Goal: Use online tool/utility: Utilize a website feature to perform a specific function

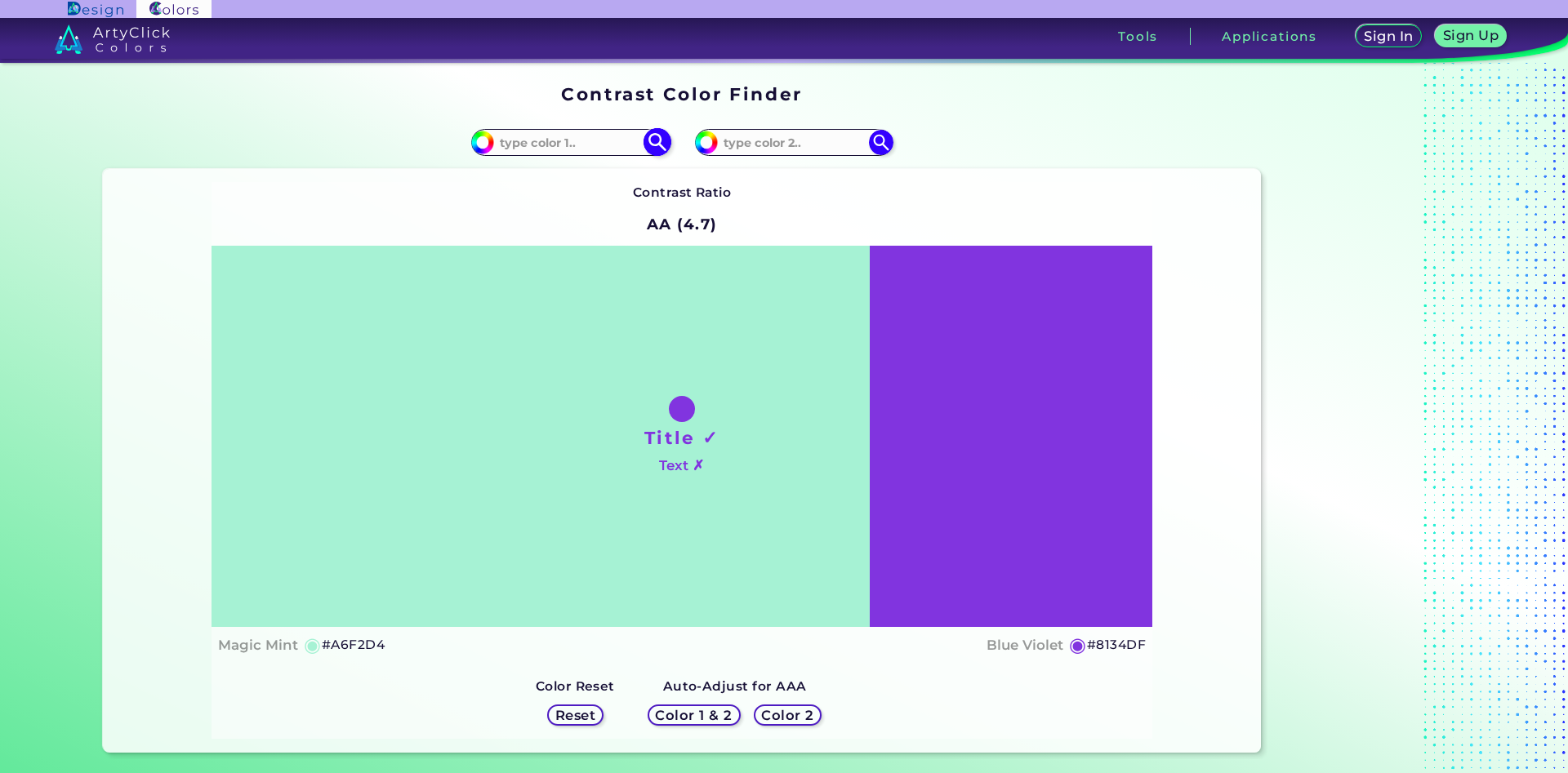
click at [582, 136] on input at bounding box center [570, 142] width 152 height 22
type input "e5ad6a"
click at [649, 141] on img at bounding box center [657, 142] width 28 height 28
type input "#e5ad6a"
type input "#E5AD6A"
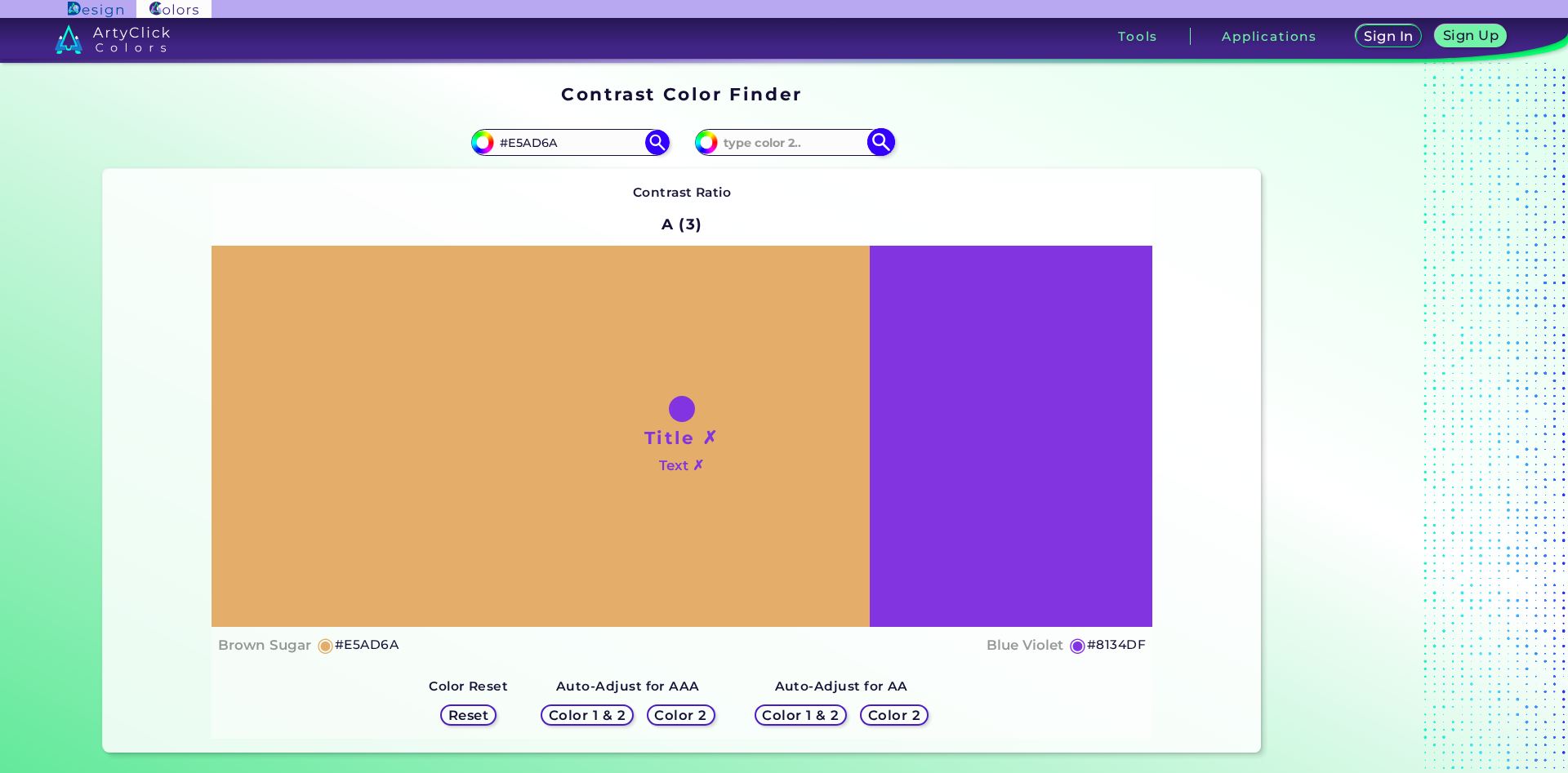
click at [800, 138] on input at bounding box center [794, 142] width 152 height 22
type input "e6af6c"
click at [886, 141] on img at bounding box center [881, 142] width 28 height 28
type input "#e6af6c"
type input "#E6AF6C"
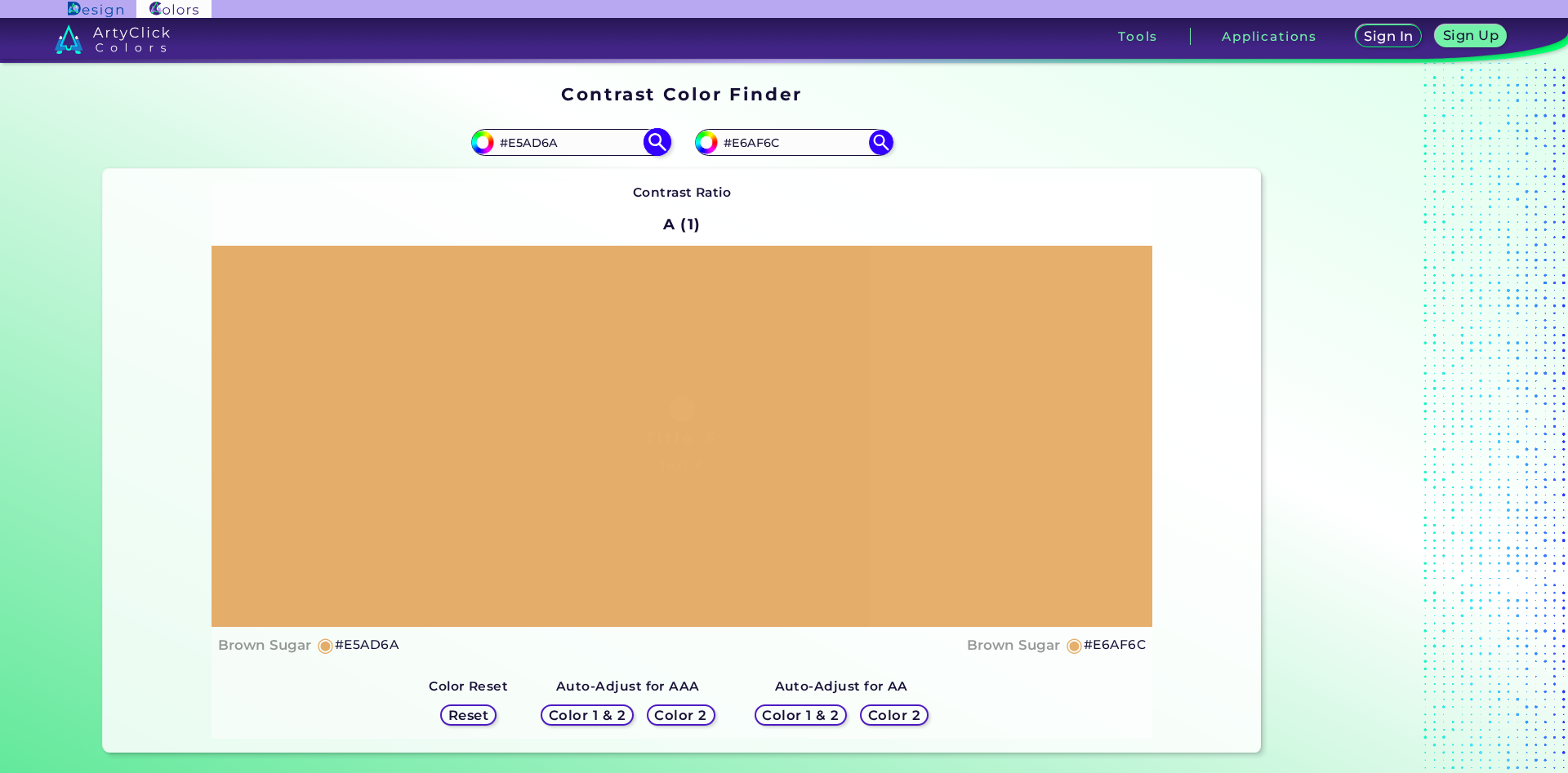
drag, startPoint x: 598, startPoint y: 144, endPoint x: 518, endPoint y: 146, distance: 80.0
click at [518, 146] on input "#E5AD6A" at bounding box center [570, 142] width 152 height 22
type input "#E6b16e"
type input "#e6b16e"
drag, startPoint x: 799, startPoint y: 141, endPoint x: 778, endPoint y: 147, distance: 21.8
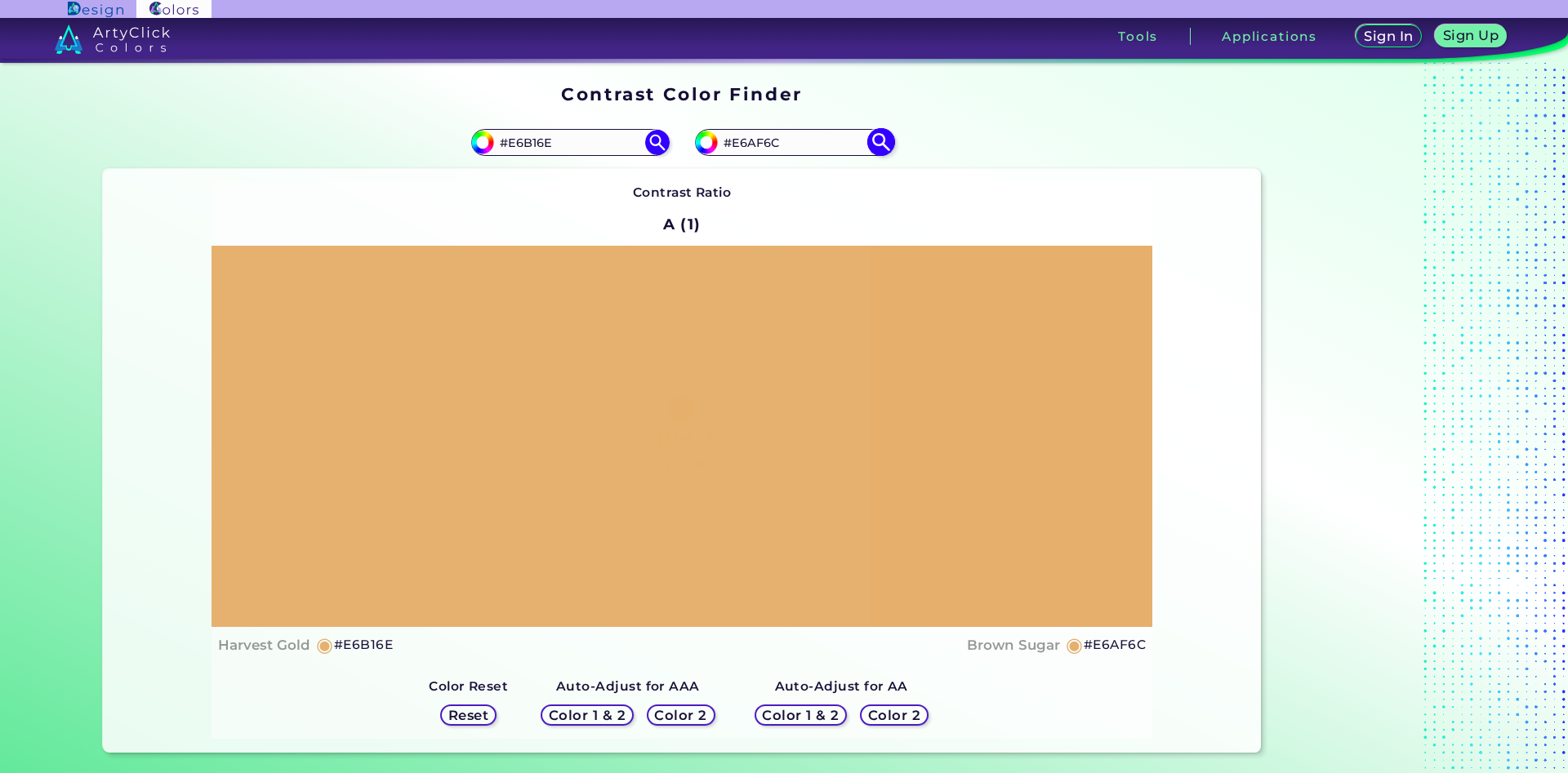
click at [778, 147] on input "#E6AF6C" at bounding box center [794, 142] width 152 height 22
drag, startPoint x: 549, startPoint y: 145, endPoint x: 508, endPoint y: 149, distance: 41.2
click at [508, 149] on input "#E6B16E" at bounding box center [570, 142] width 152 height 22
type input "#e4b27a"
click at [654, 141] on img at bounding box center [657, 142] width 28 height 28
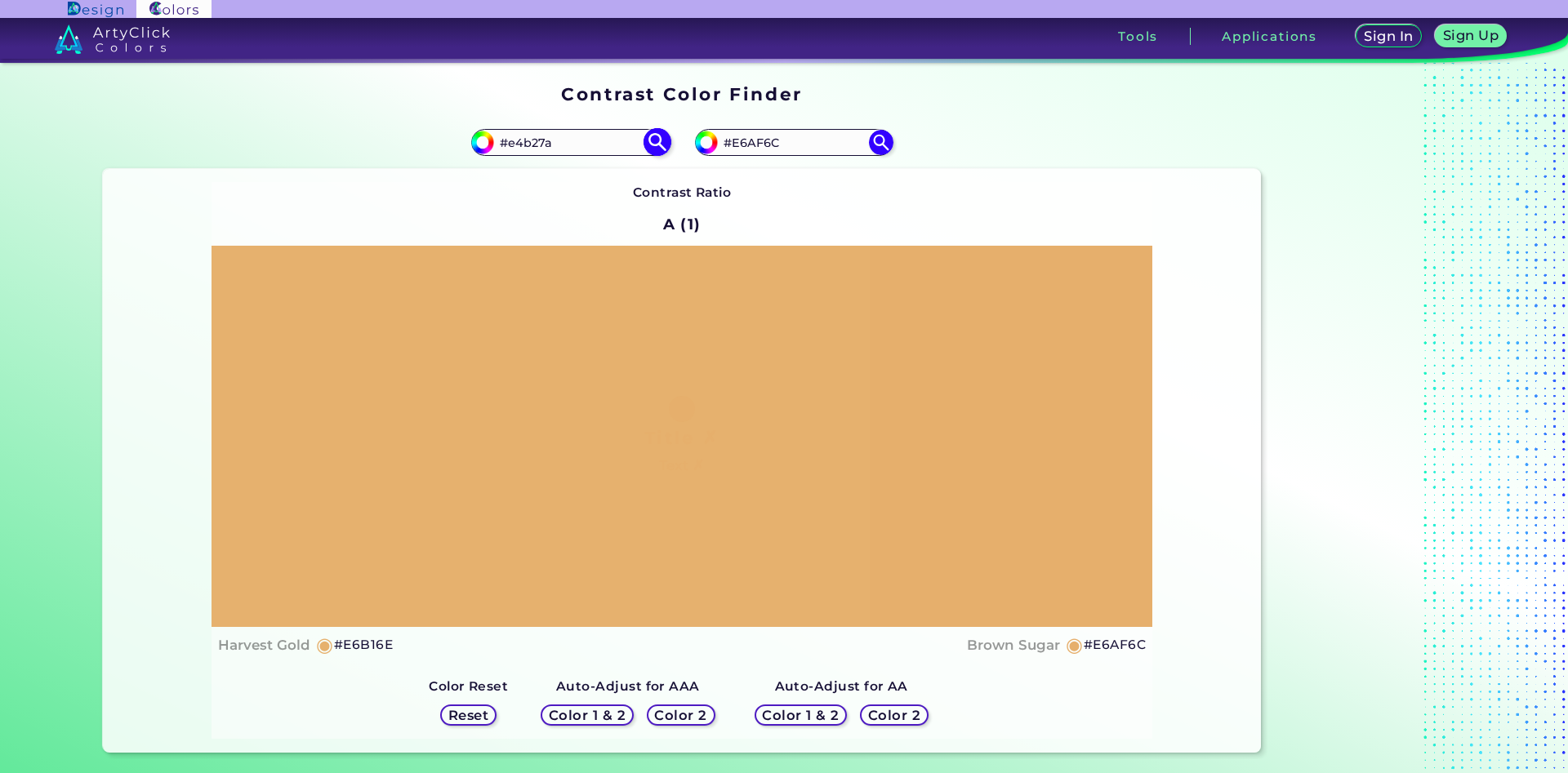
type input "#e4b27a"
type input "#E4B27A"
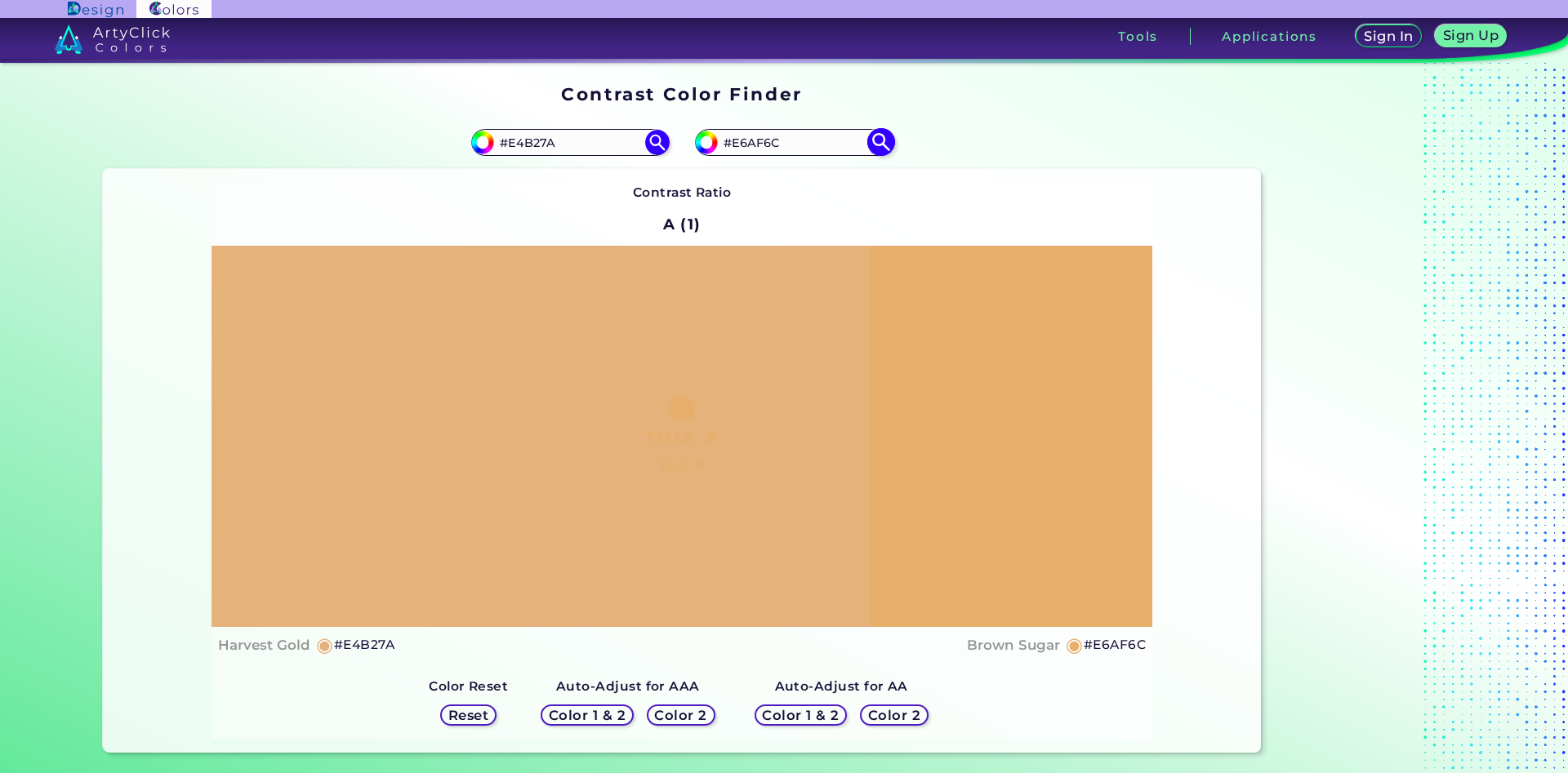
drag, startPoint x: 778, startPoint y: 150, endPoint x: 742, endPoint y: 151, distance: 36.0
click at [742, 151] on input "#E6AF6C" at bounding box center [794, 142] width 152 height 22
type input "#E5ad6a"
click at [878, 144] on img at bounding box center [881, 142] width 28 height 28
type input "#e5ad6a"
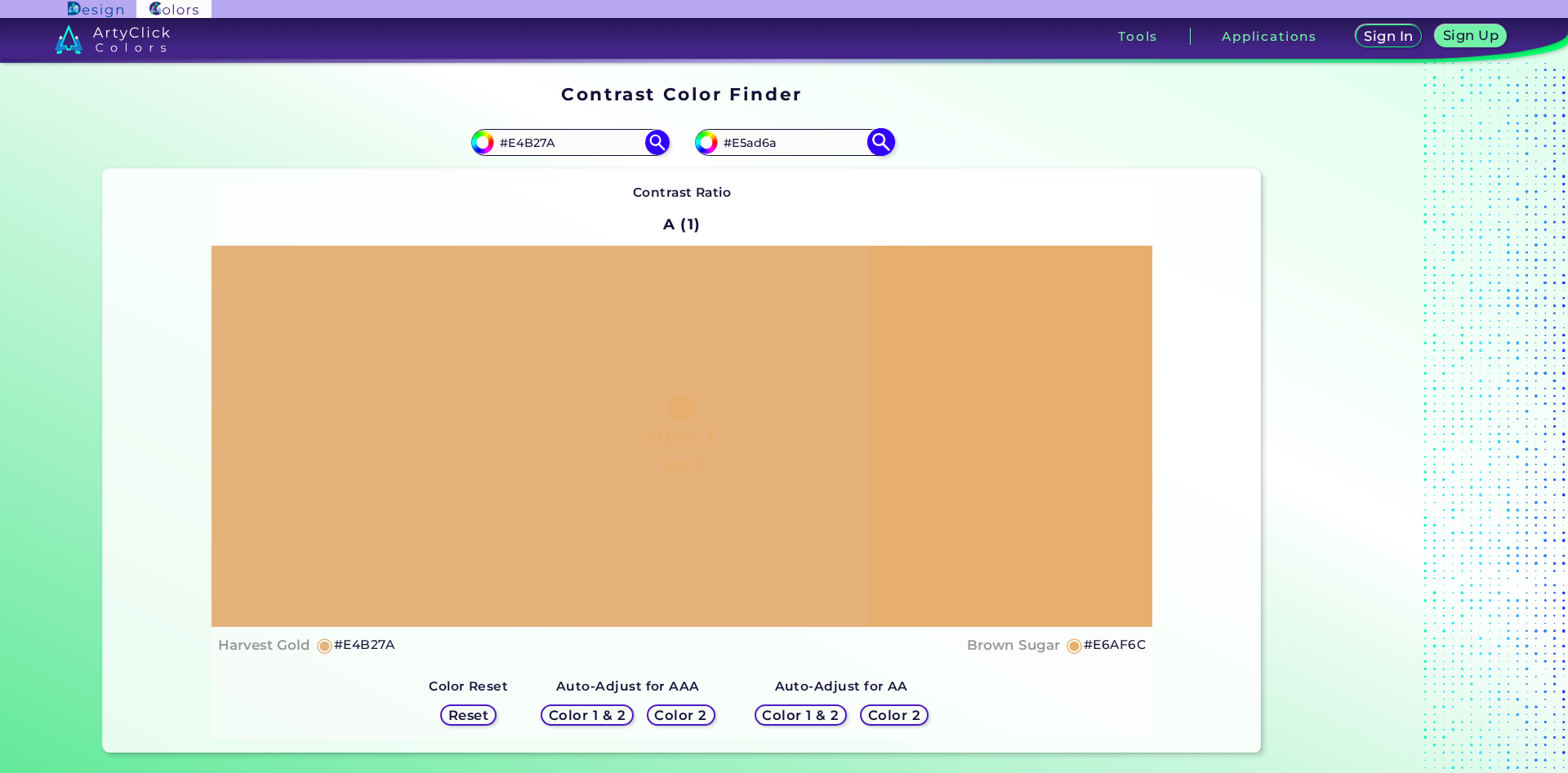
type input "#E5AD6A"
drag, startPoint x: 602, startPoint y: 140, endPoint x: 592, endPoint y: 141, distance: 10.0
click at [592, 141] on input "#E4B27A" at bounding box center [570, 142] width 152 height 22
drag, startPoint x: 592, startPoint y: 141, endPoint x: 520, endPoint y: 143, distance: 72.0
click at [520, 143] on input "#E4B27A" at bounding box center [570, 142] width 152 height 22
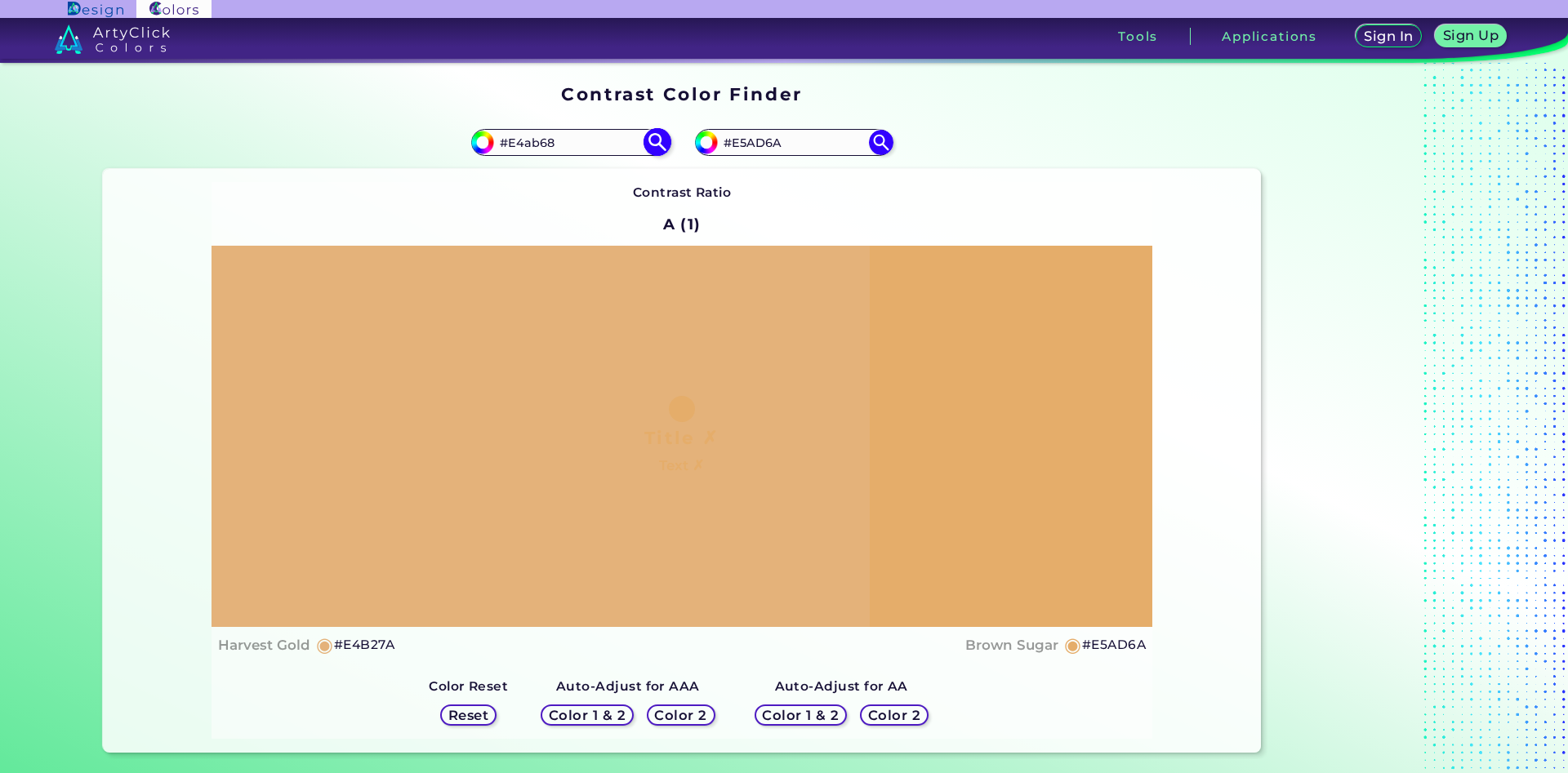
type input "#E4ab68"
type input "#e4ab68"
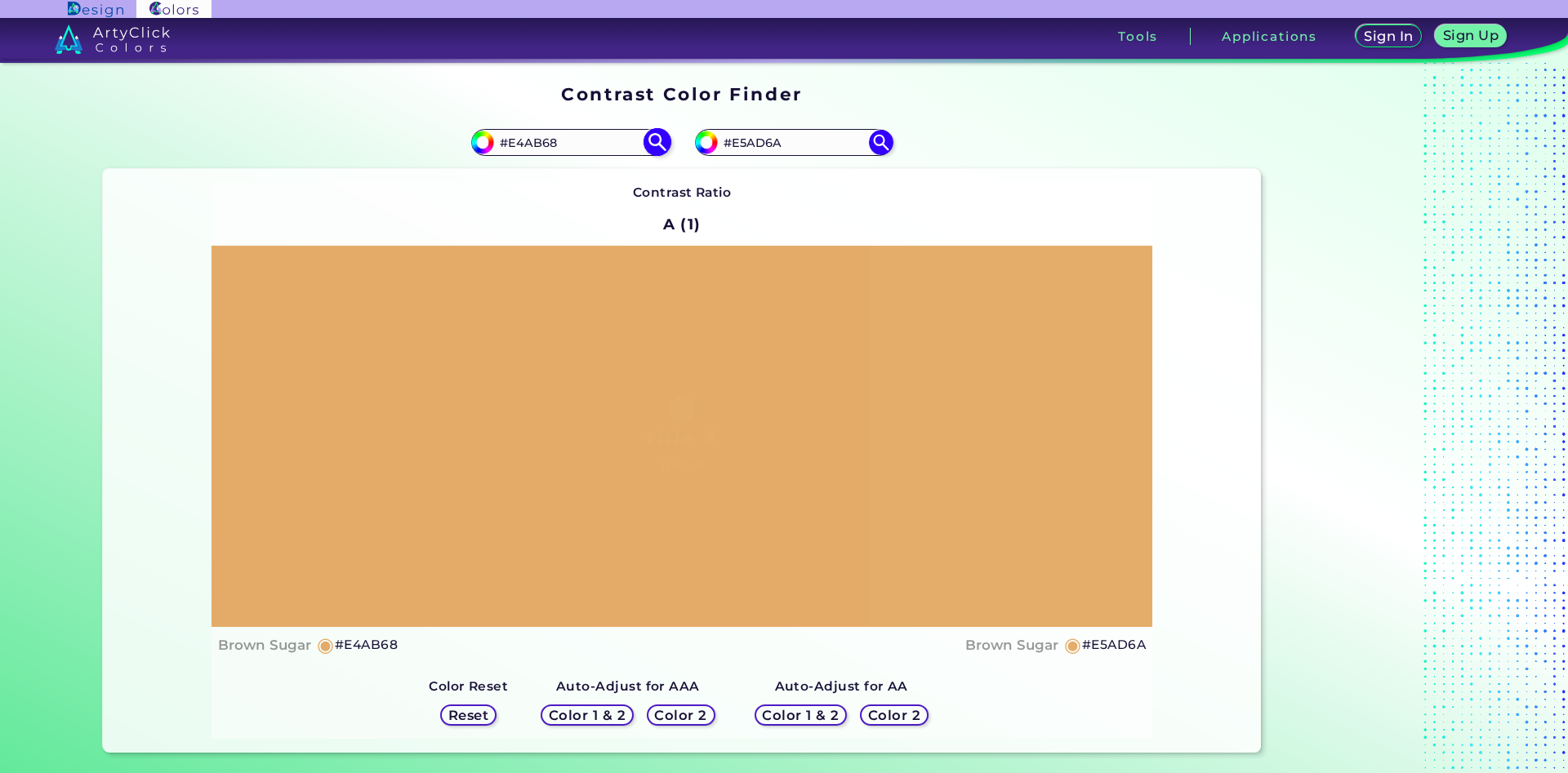
drag, startPoint x: 561, startPoint y: 146, endPoint x: 518, endPoint y: 148, distance: 43.0
click at [518, 148] on input "#E4AB68" at bounding box center [570, 142] width 152 height 22
type input "#E3a763"
type input "#e3a763"
click at [528, 146] on input "#E3A763" at bounding box center [570, 142] width 152 height 22
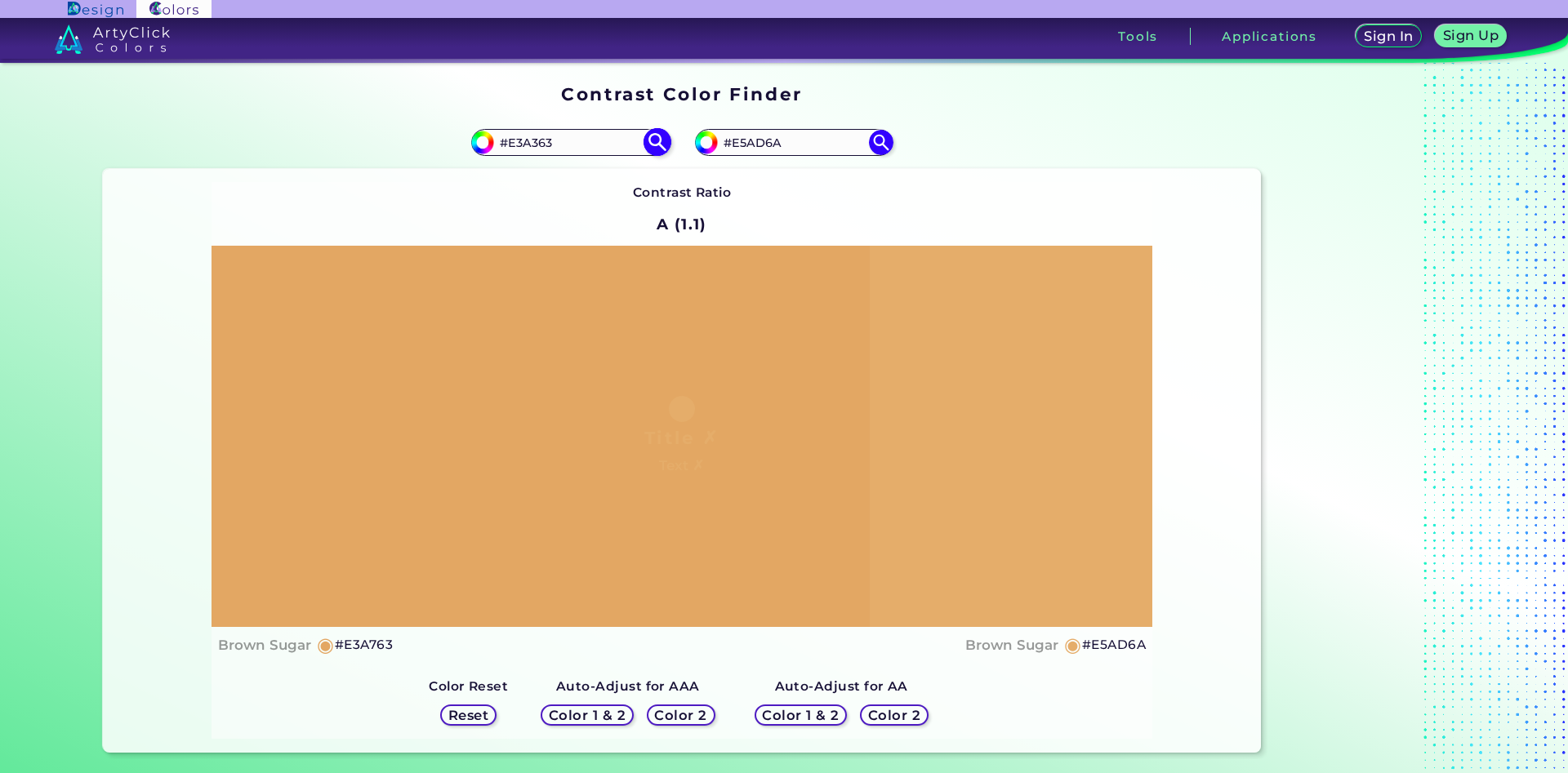
type input "#E3A363"
click at [657, 141] on img at bounding box center [657, 142] width 28 height 28
type input "#e3a363"
drag, startPoint x: 786, startPoint y: 139, endPoint x: 740, endPoint y: 146, distance: 46.5
click at [740, 146] on input "#E5AD6A" at bounding box center [794, 142] width 152 height 22
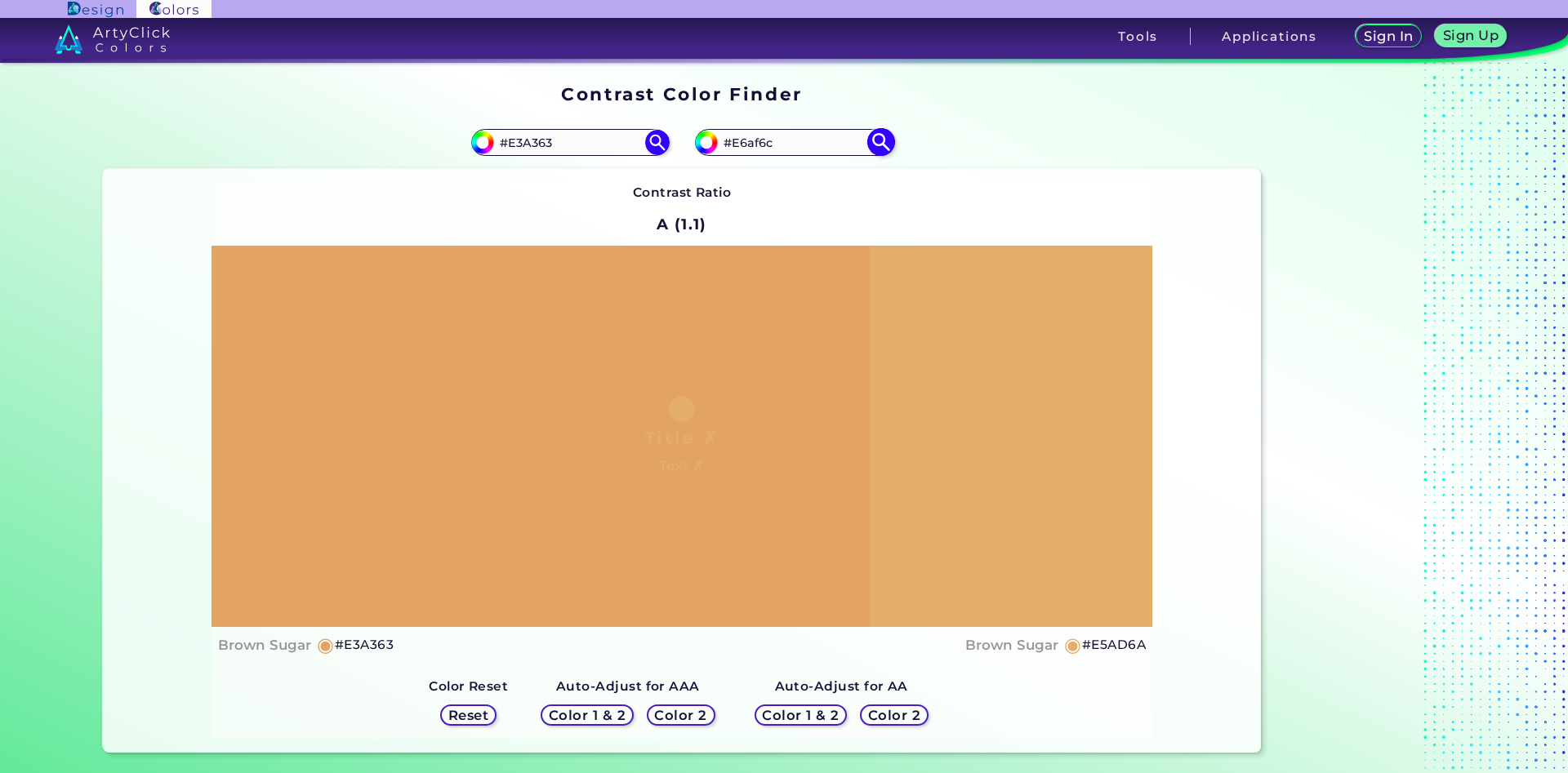
type input "#E6af6c"
type input "#e6af6c"
type input "#E6AF6C"
drag, startPoint x: 597, startPoint y: 140, endPoint x: 517, endPoint y: 147, distance: 80.3
click at [517, 147] on input "#E3A363" at bounding box center [570, 142] width 152 height 22
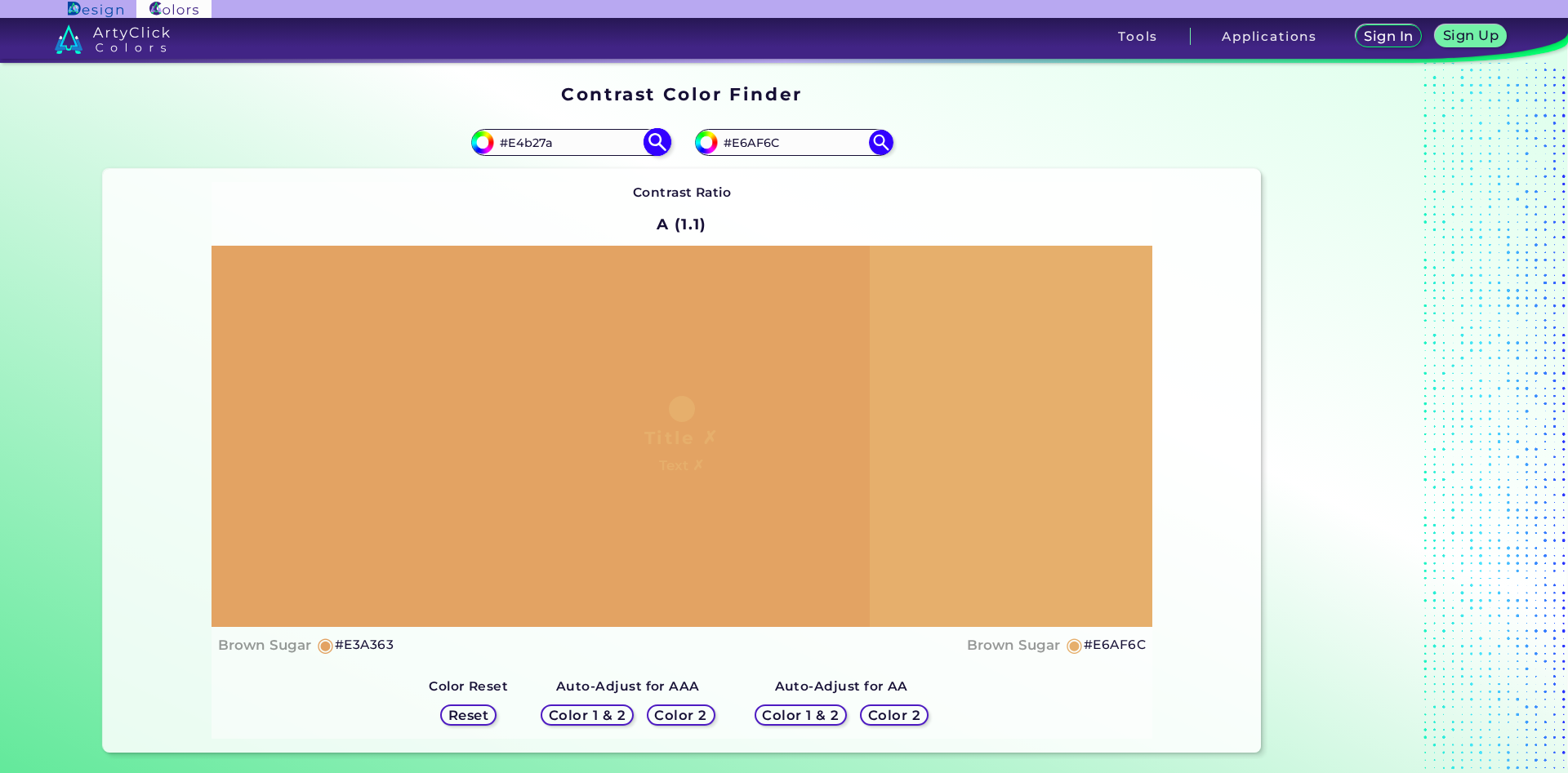
type input "#E4b27a"
click at [657, 134] on img at bounding box center [657, 142] width 28 height 28
type input "#e4b27a"
type input "#E4B27A"
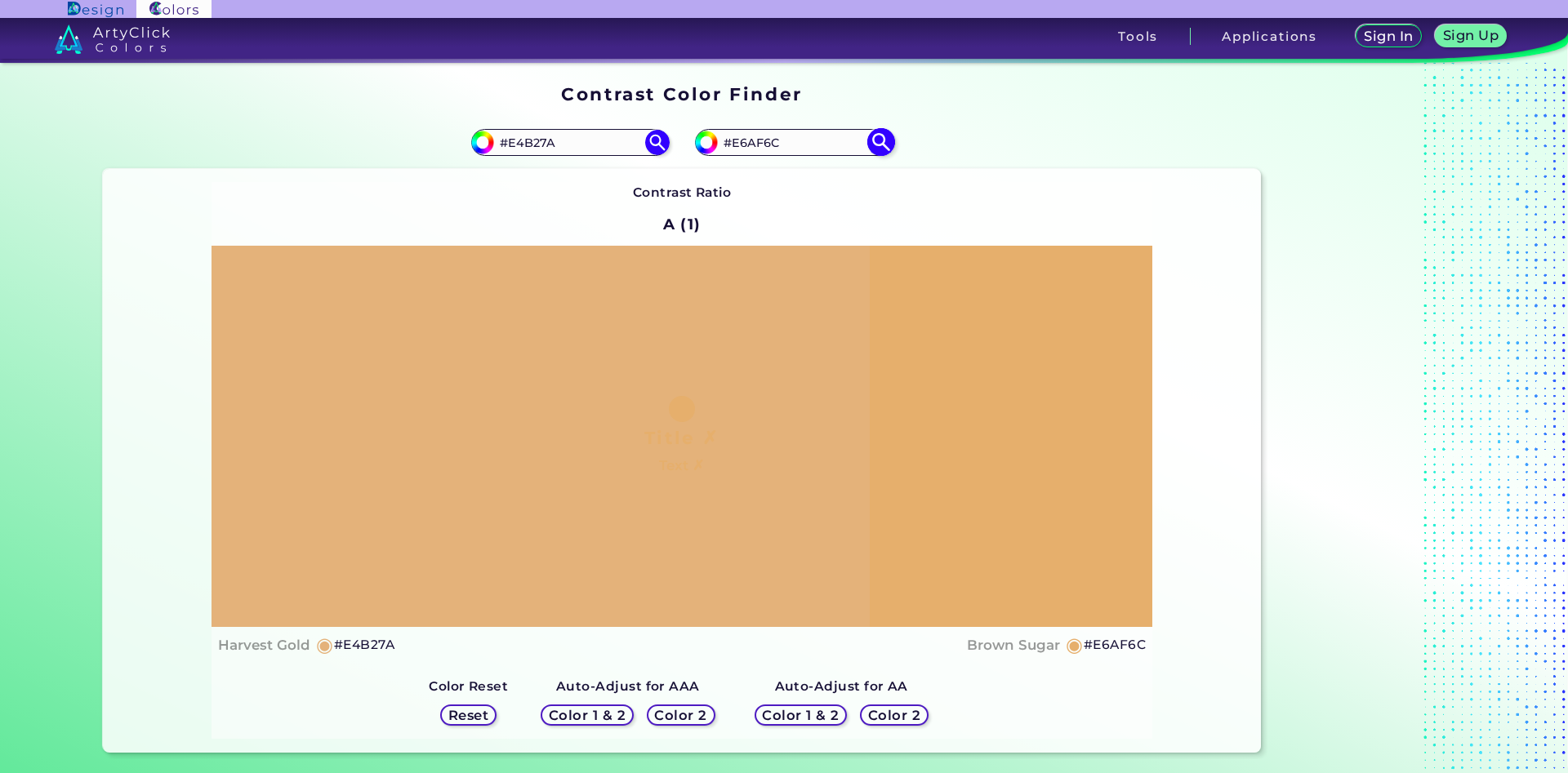
drag, startPoint x: 802, startPoint y: 145, endPoint x: 734, endPoint y: 148, distance: 68.1
click at [734, 148] on input "#E6AF6C" at bounding box center [794, 142] width 152 height 22
type input "#f6c585"
click at [879, 133] on img at bounding box center [881, 142] width 28 height 28
type input "#f6c585"
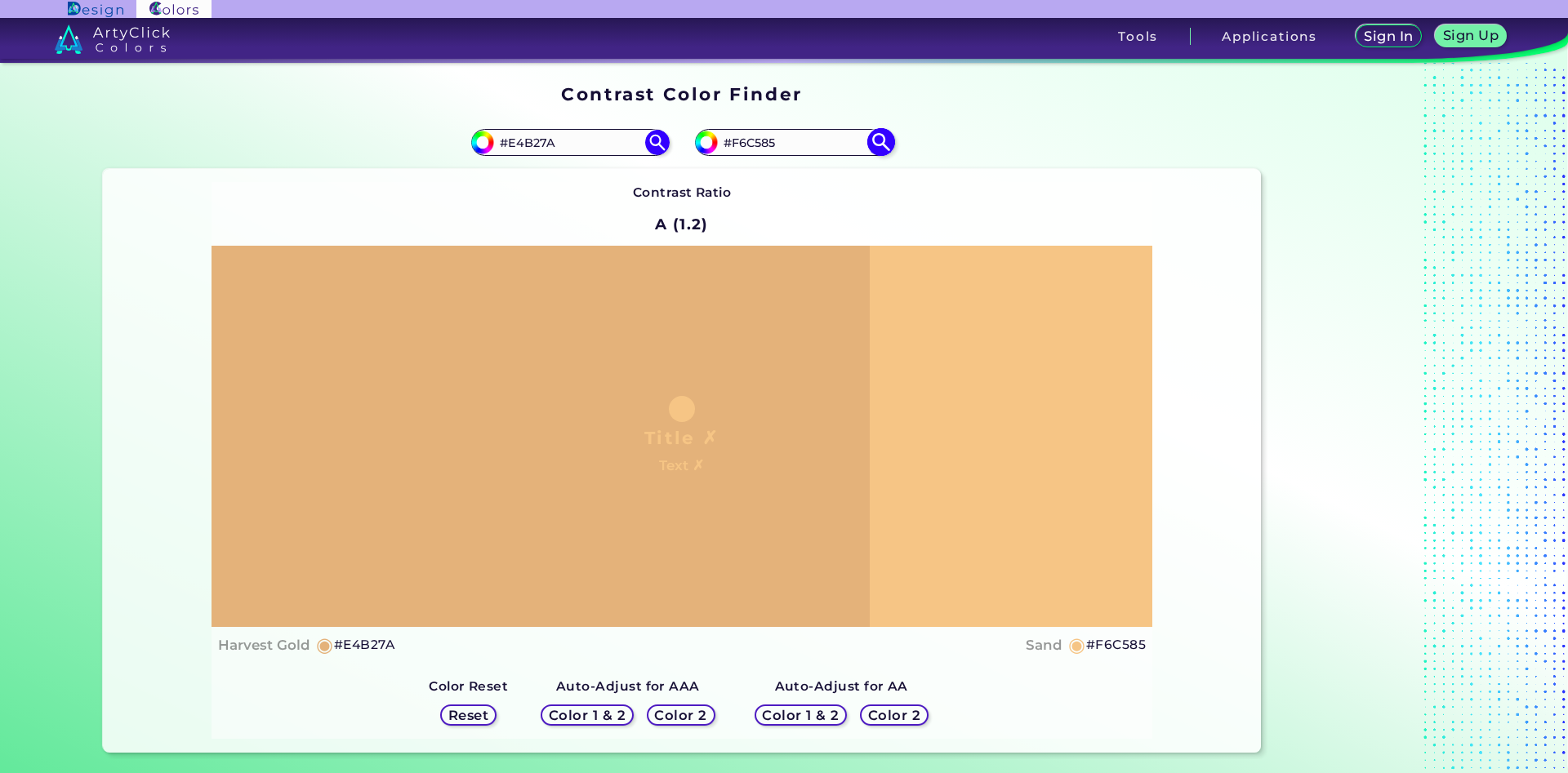
drag, startPoint x: 811, startPoint y: 152, endPoint x: 733, endPoint y: 151, distance: 78.0
click at [733, 151] on input "#F6C585" at bounding box center [794, 142] width 152 height 22
type input "#e5ad6a"
click at [876, 146] on img at bounding box center [881, 142] width 28 height 28
type input "#e5ad6a"
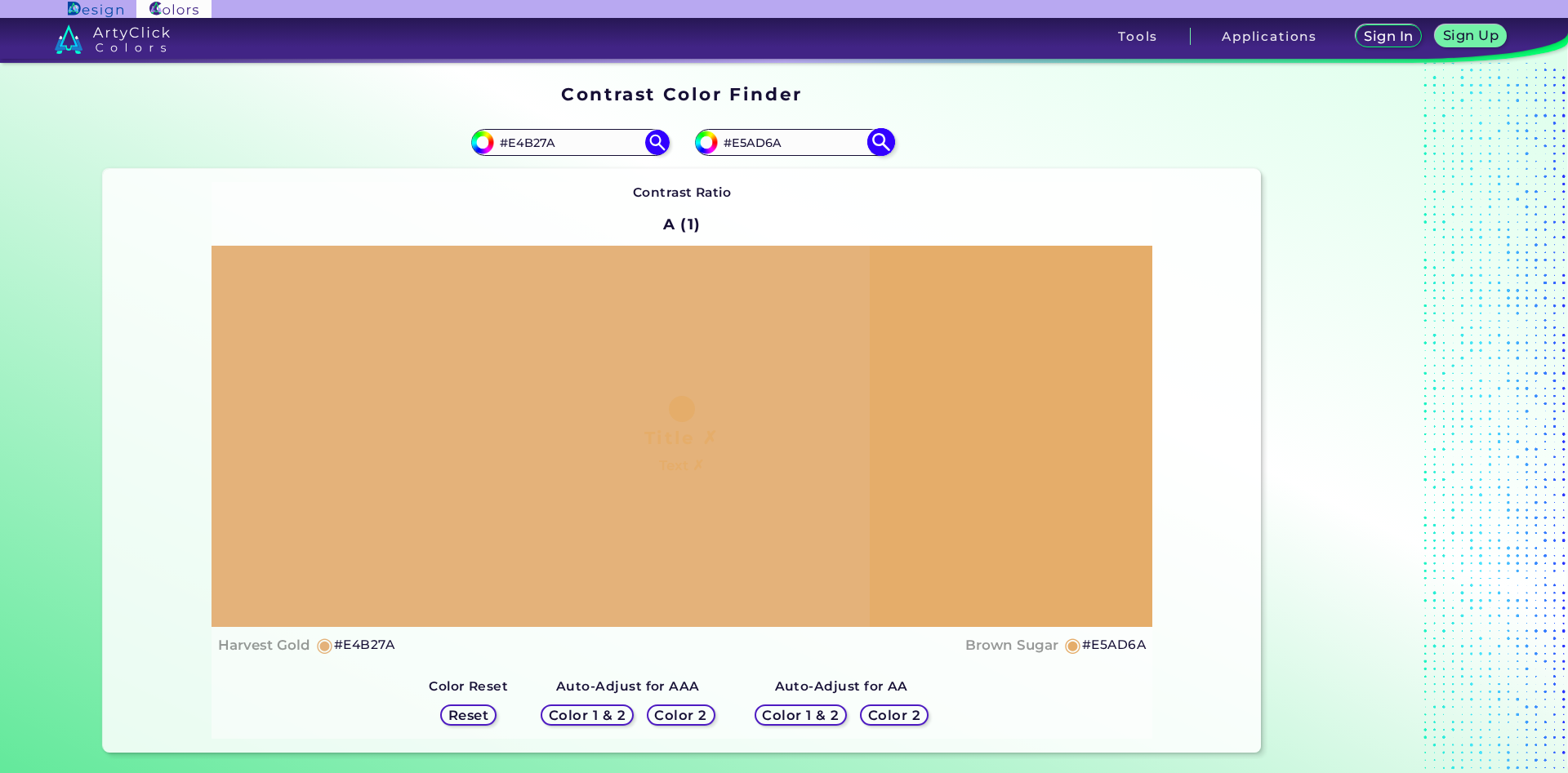
drag, startPoint x: 808, startPoint y: 142, endPoint x: 742, endPoint y: 142, distance: 66.0
click at [742, 142] on input "#E5AD6A" at bounding box center [794, 142] width 152 height 22
type input "#E6af6c"
type input "#e6af6c"
type input "#E6AF6C"
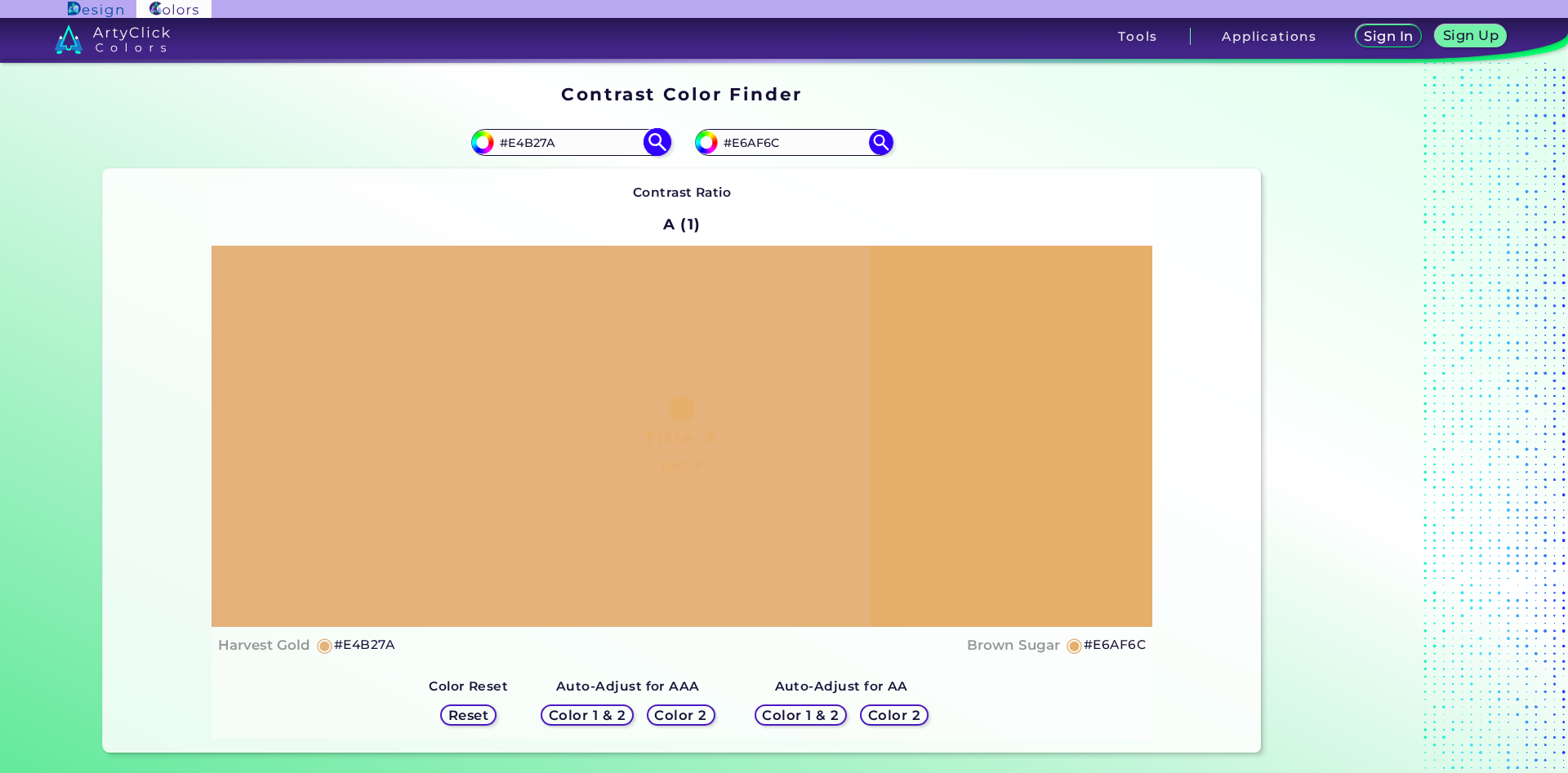
drag, startPoint x: 577, startPoint y: 138, endPoint x: 514, endPoint y: 151, distance: 64.3
click at [514, 151] on input "#E4B27A" at bounding box center [570, 142] width 152 height 22
type input "#Eaa978"
click at [657, 149] on img at bounding box center [657, 142] width 28 height 28
type input "#eaa978"
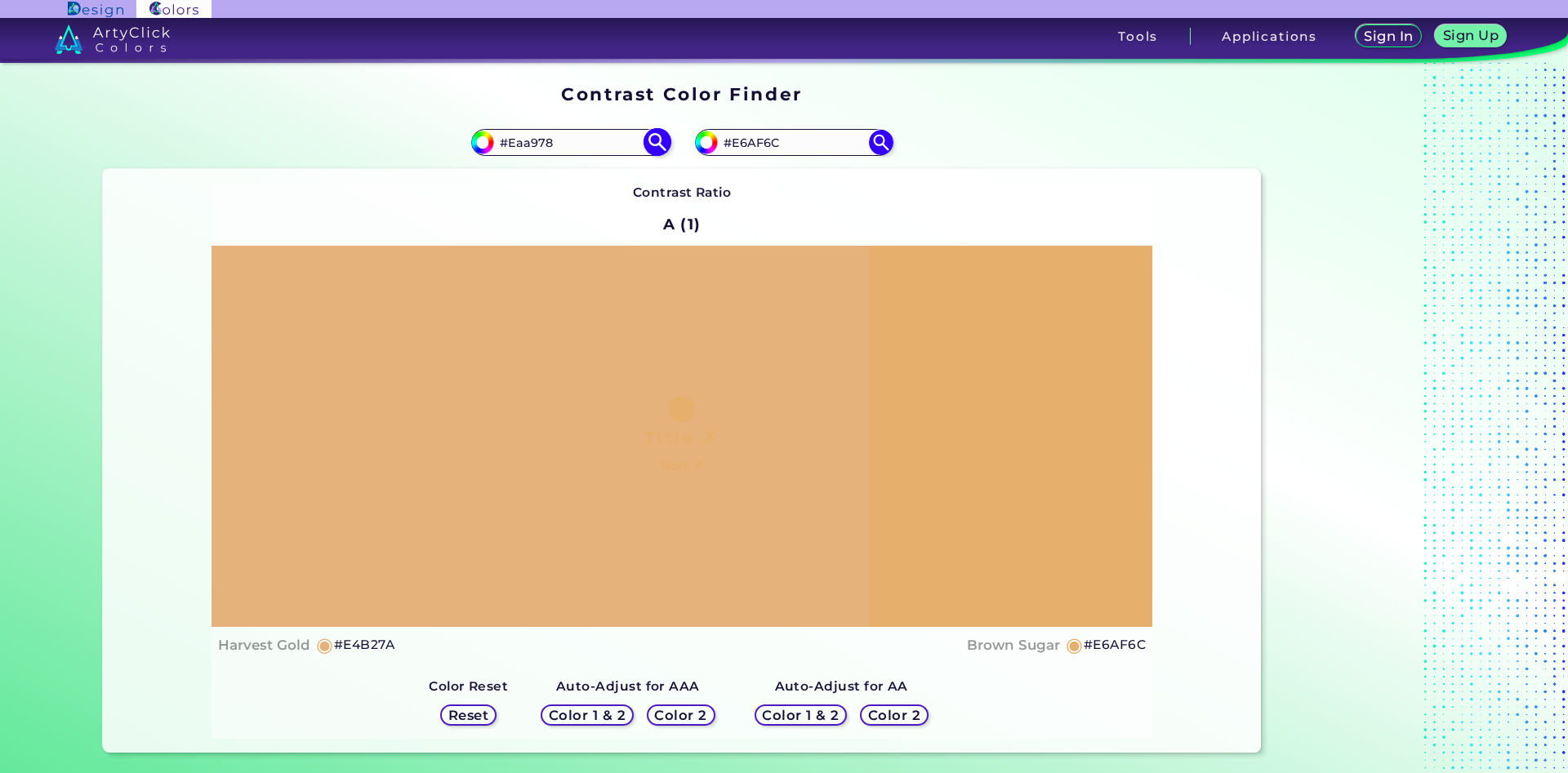
type input "#EAA978"
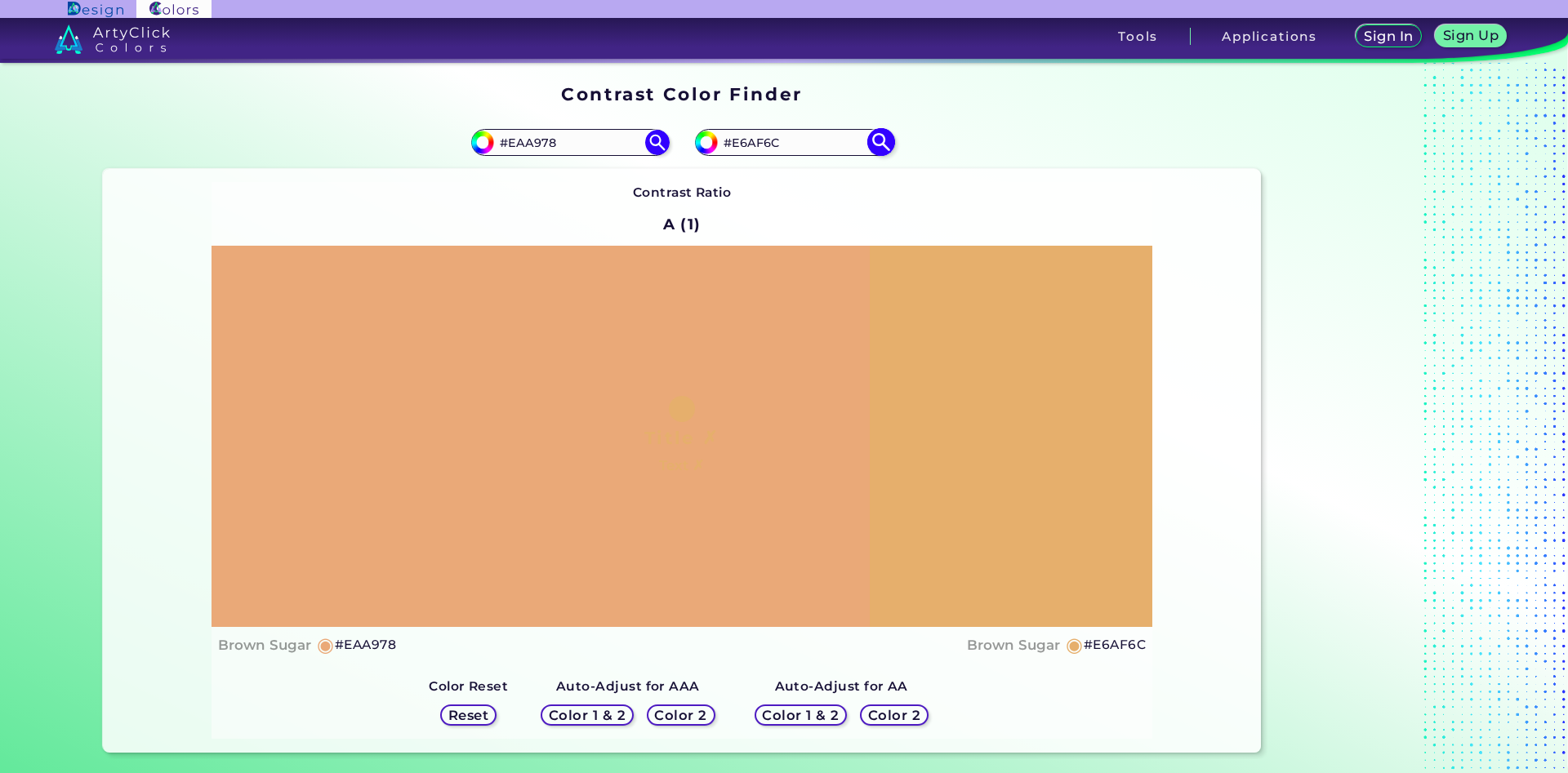
drag, startPoint x: 785, startPoint y: 148, endPoint x: 737, endPoint y: 146, distance: 48.0
click at [737, 146] on input "#E6AF6C" at bounding box center [794, 142] width 152 height 22
type input "#E5ad6a"
click at [880, 142] on img at bounding box center [881, 142] width 28 height 28
type input "#e5ad6a"
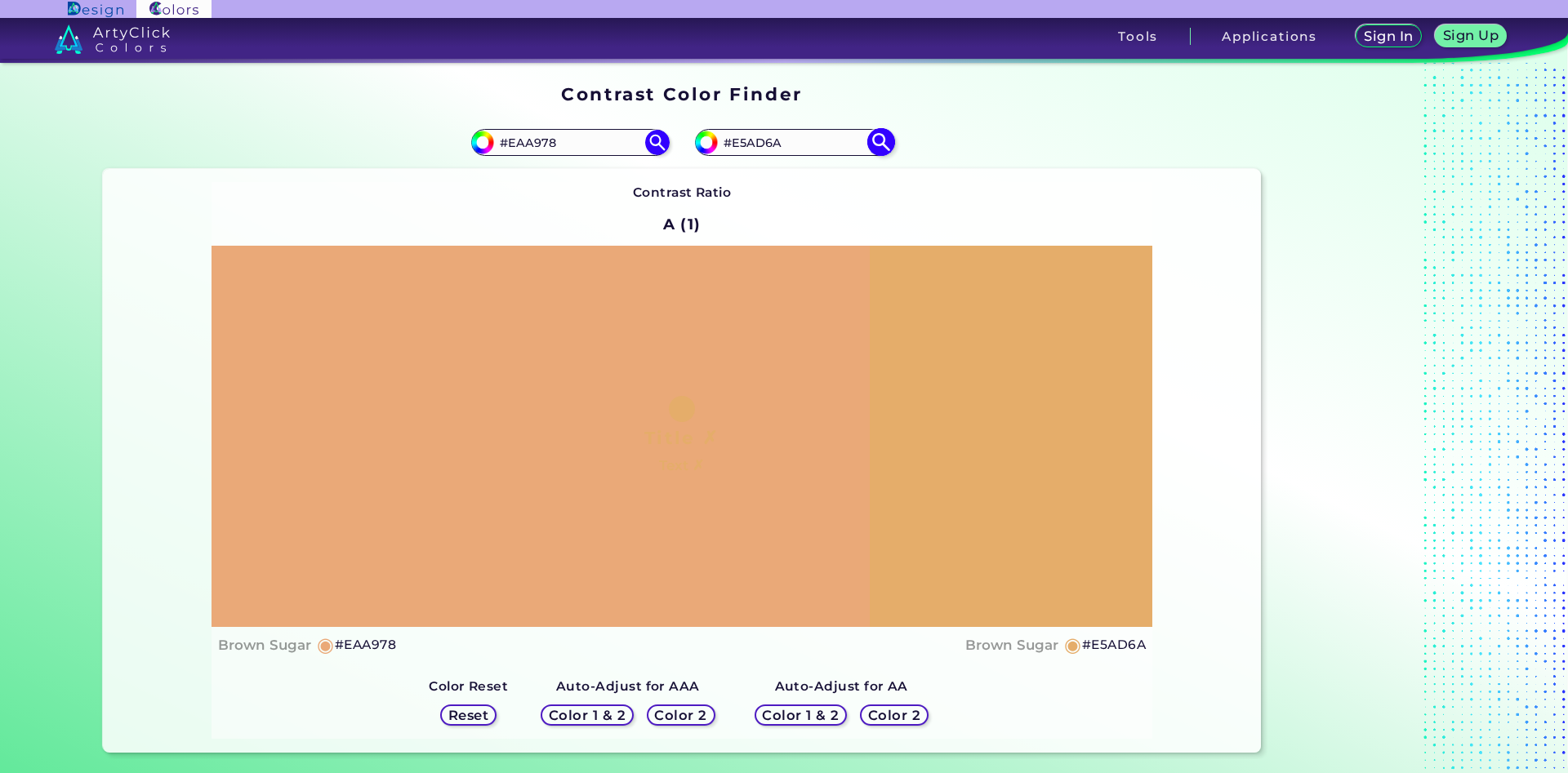
drag, startPoint x: 821, startPoint y: 144, endPoint x: 742, endPoint y: 145, distance: 79.0
click at [742, 145] on input "#E5AD6A" at bounding box center [794, 142] width 152 height 22
type input "#E5ae6b"
click at [878, 138] on img at bounding box center [881, 142] width 28 height 28
type input "#e5ae6b"
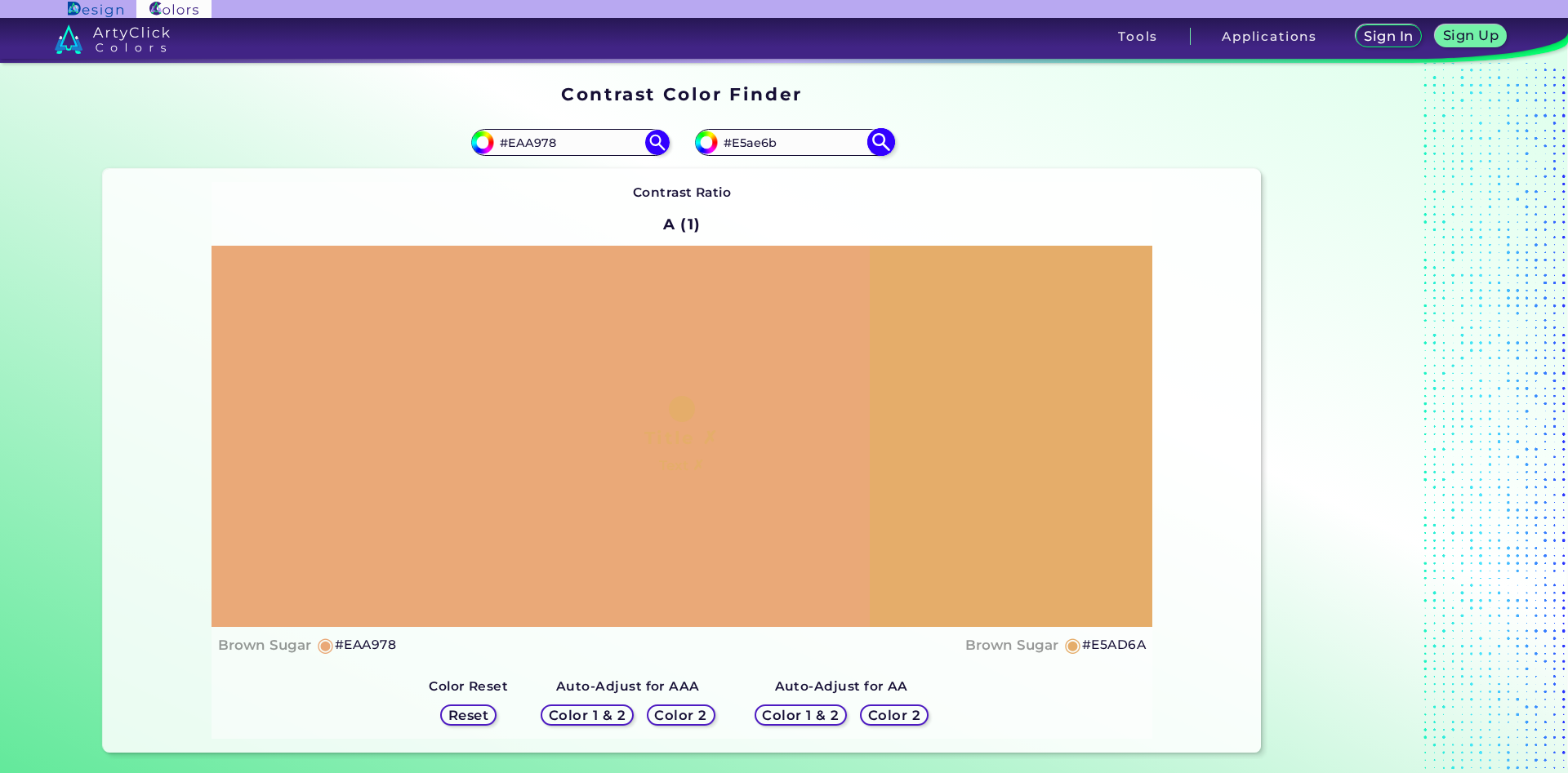
type input "#E5AE6B"
drag, startPoint x: 593, startPoint y: 139, endPoint x: 518, endPoint y: 142, distance: 75.1
click at [518, 142] on input "#EAA978" at bounding box center [570, 142] width 152 height 22
type input "#E4b27a"
click at [653, 139] on img at bounding box center [657, 142] width 28 height 28
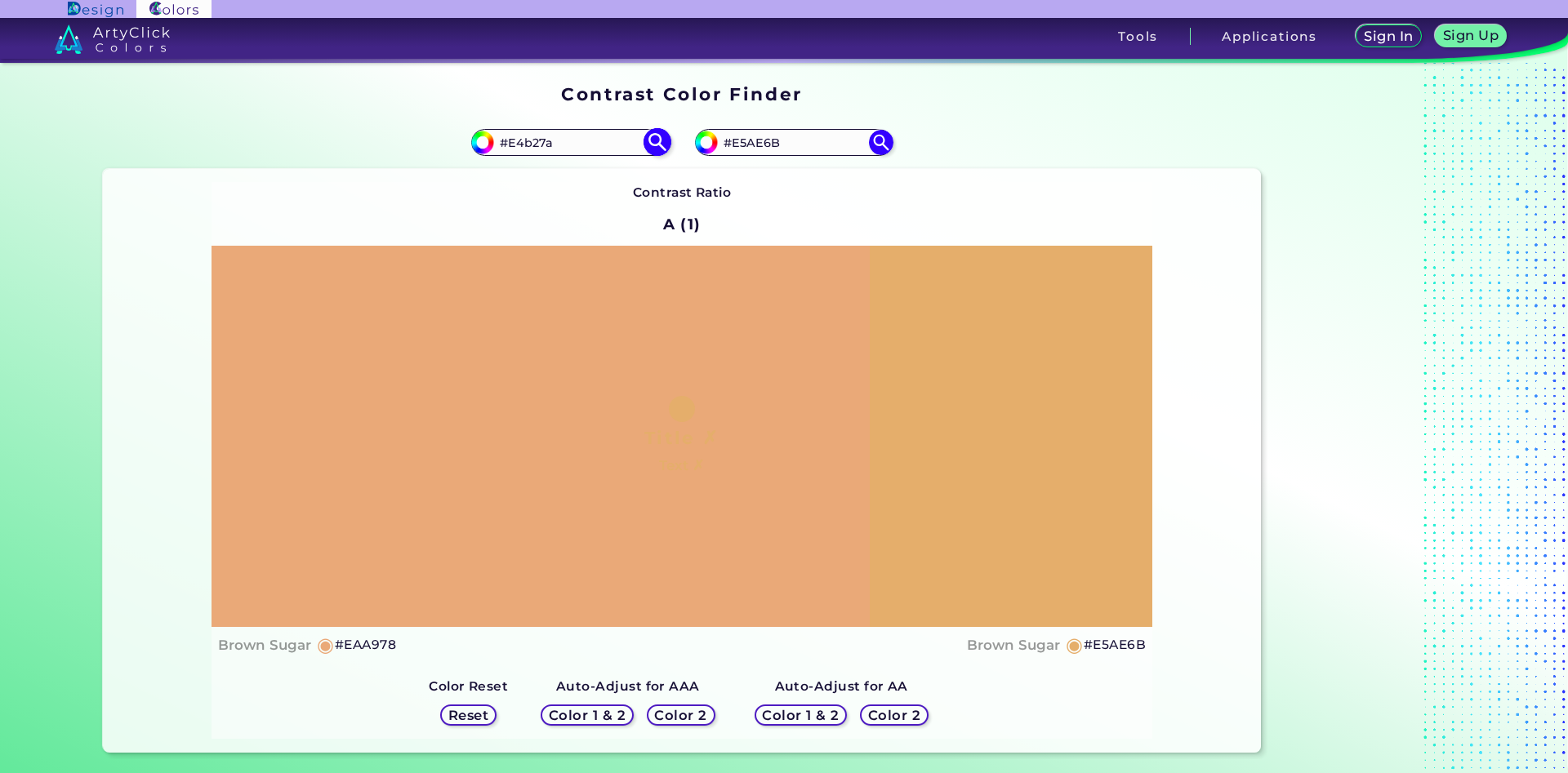
type input "#e4b27a"
type input "#E4B27A"
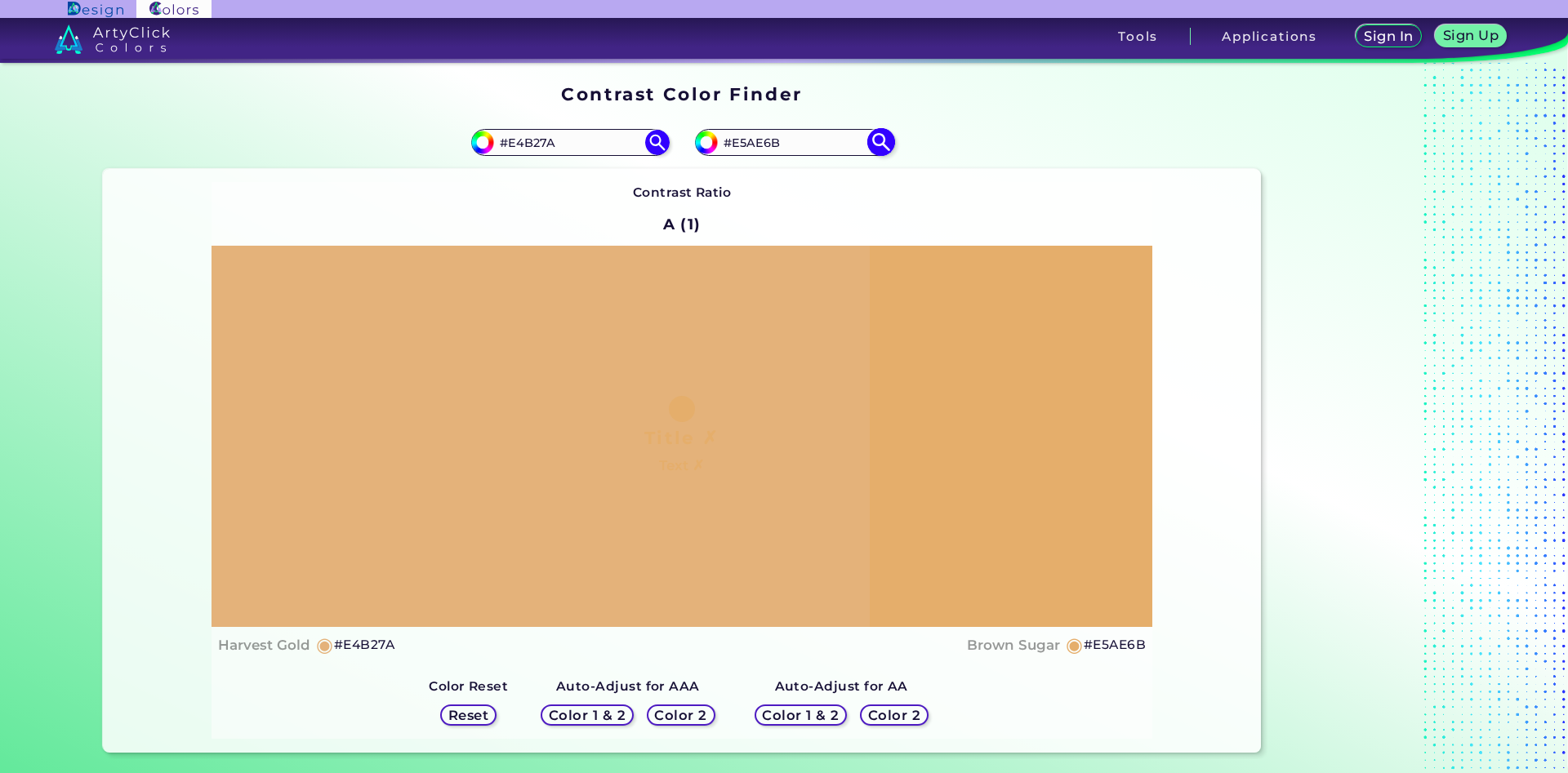
drag, startPoint x: 787, startPoint y: 139, endPoint x: 746, endPoint y: 149, distance: 42.2
click at [746, 149] on input "#E5AE6B" at bounding box center [794, 142] width 152 height 22
click at [816, 150] on input "#E5AE6B" at bounding box center [794, 142] width 152 height 22
drag, startPoint x: 801, startPoint y: 148, endPoint x: 758, endPoint y: 147, distance: 43.0
click at [758, 147] on input "#E5AE6B" at bounding box center [794, 142] width 152 height 22
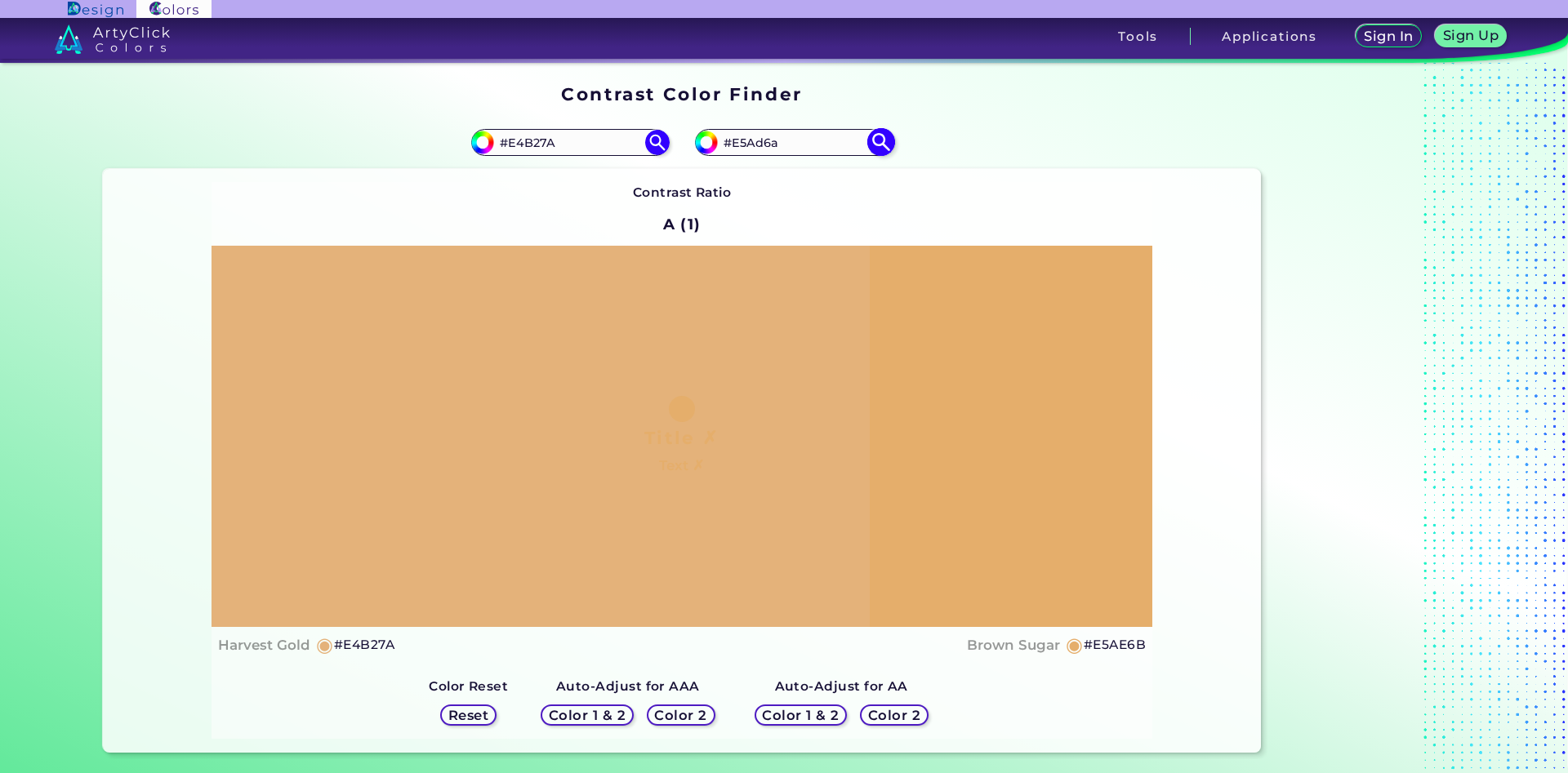
type input "#E5Ad6a"
type input "#e5ad6a"
type input "#E5Ae6b"
type input "#e5ae6b"
type input "#E5AE6B"
